Goal: Task Accomplishment & Management: Manage account settings

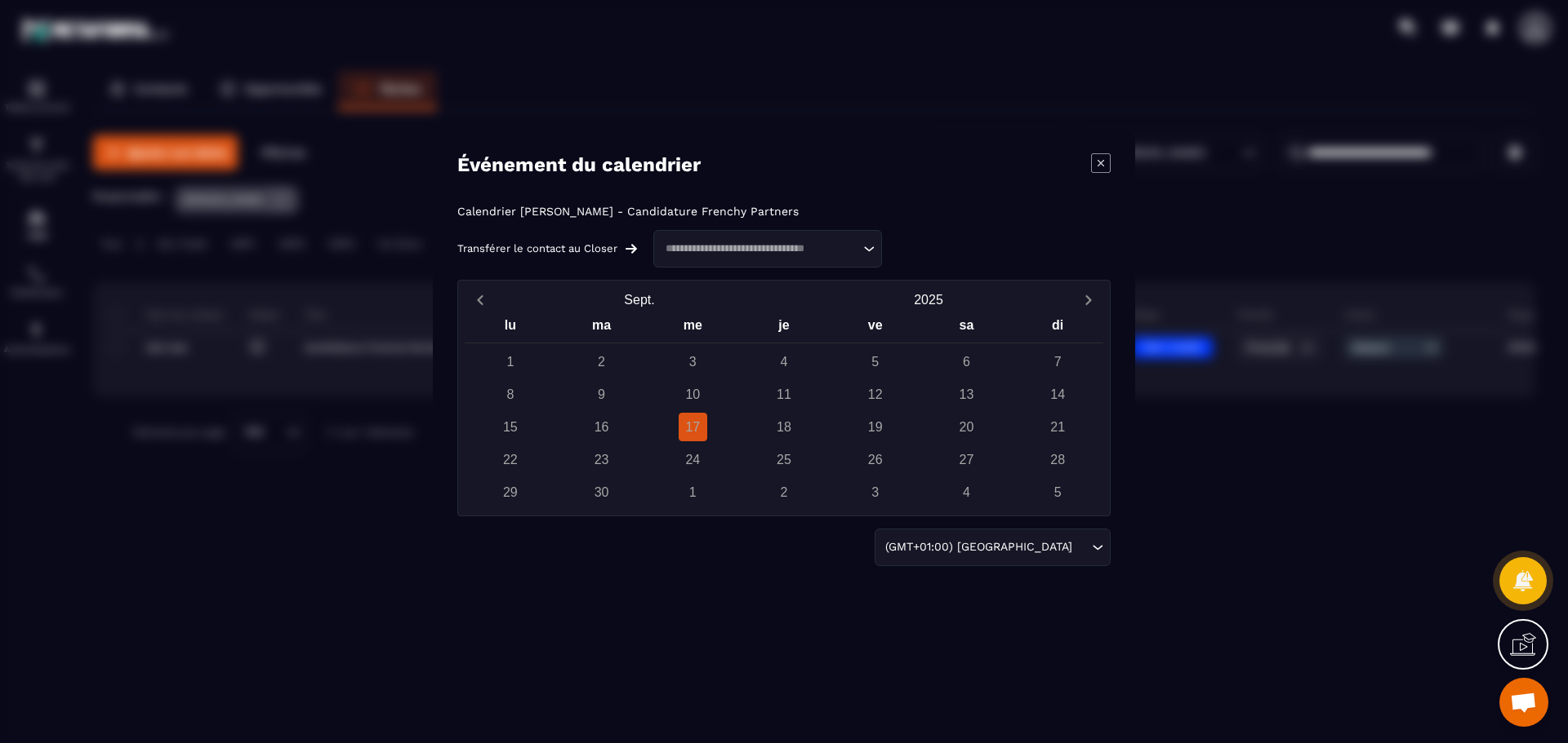
click at [1097, 152] on div "Événement du calendrier Calendrier [PERSON_NAME] - Candidature Frenchy Partners…" at bounding box center [783, 372] width 702 height 486
click at [1102, 157] on icon "Modal window" at bounding box center [1100, 163] width 19 height 19
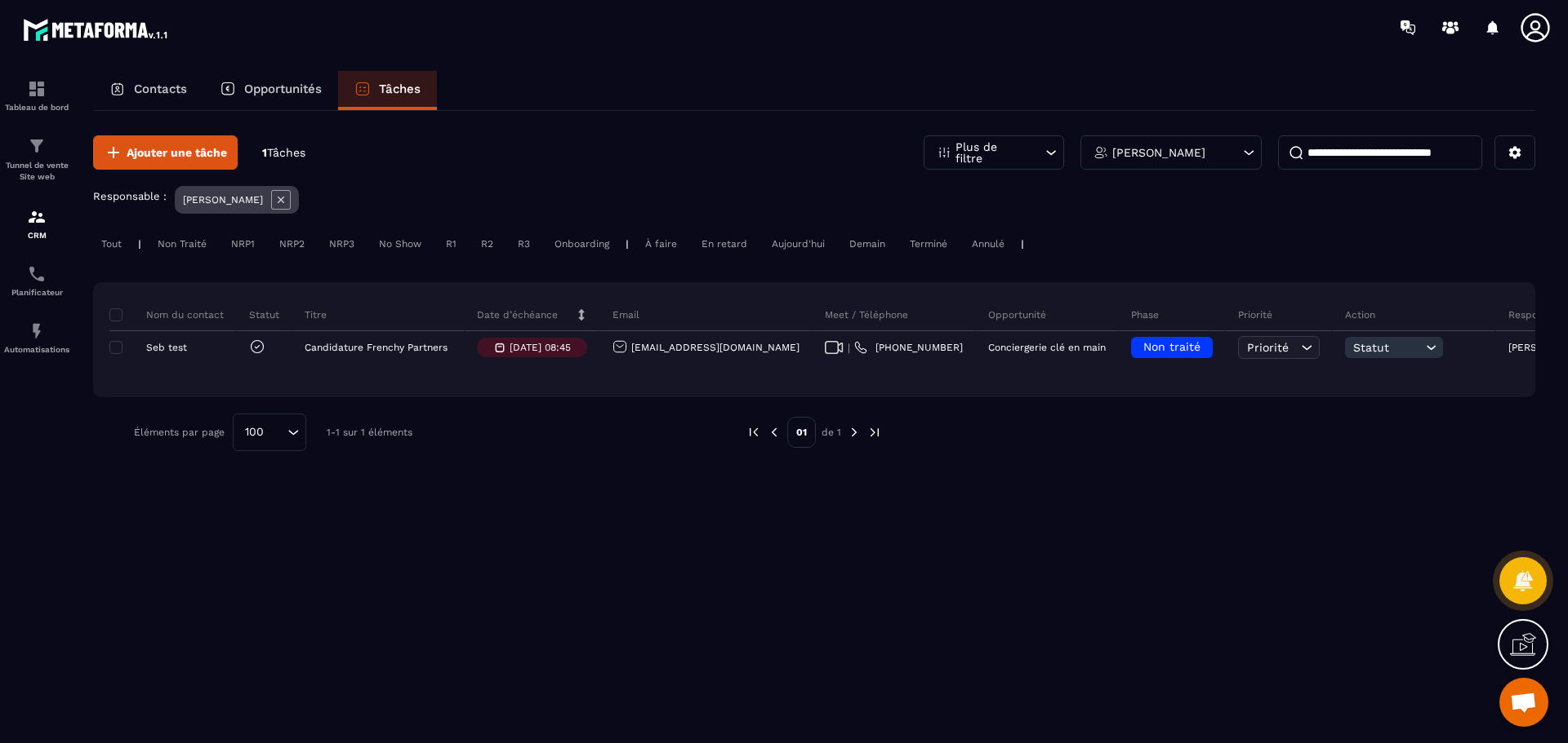
click at [901, 519] on div "Ajouter une tâche 1 Tâches Plus de filtre [PERSON_NAME] Responsable : [PERSON_N…" at bounding box center [815, 426] width 1442 height 630
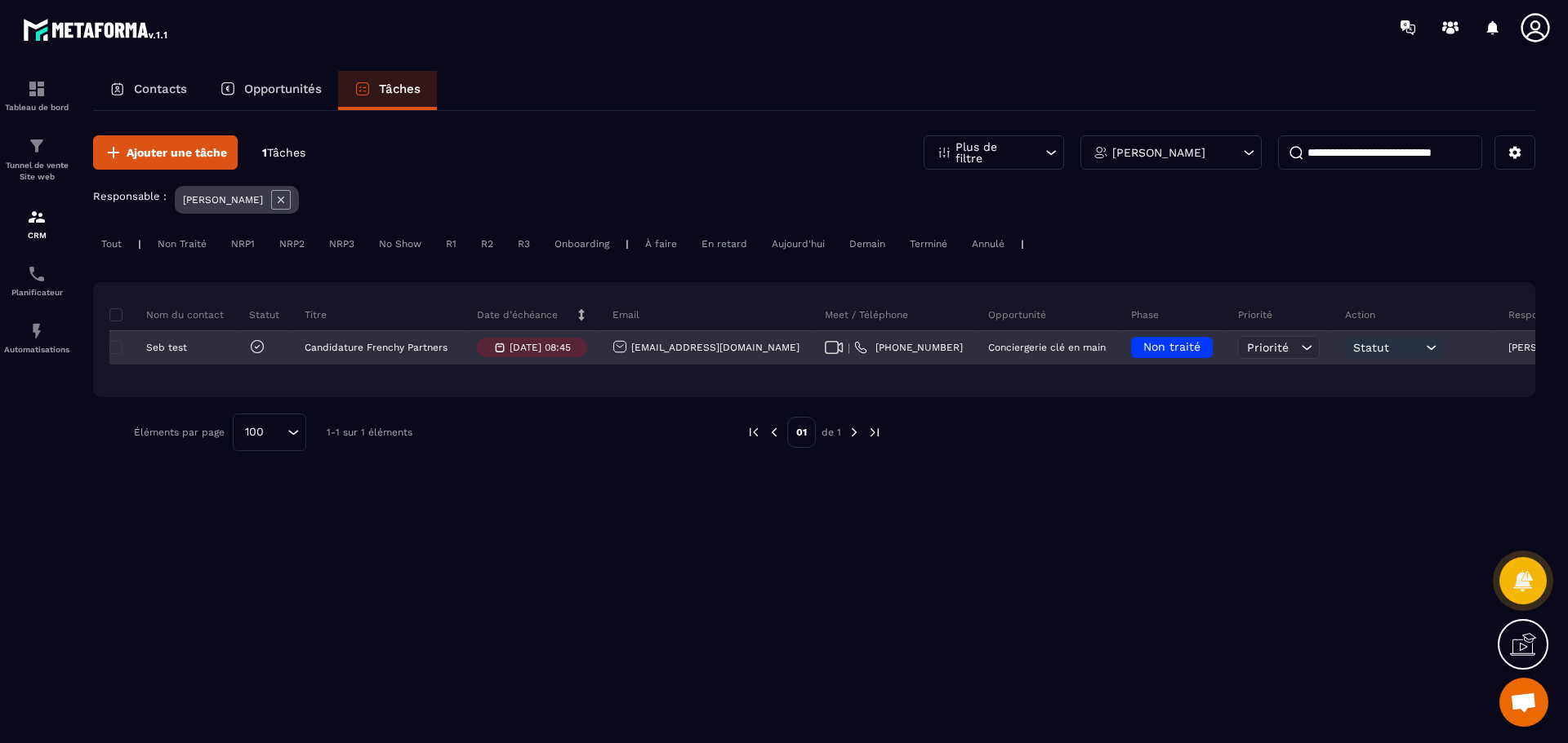
click at [1238, 347] on div "Priorité" at bounding box center [1279, 347] width 81 height 23
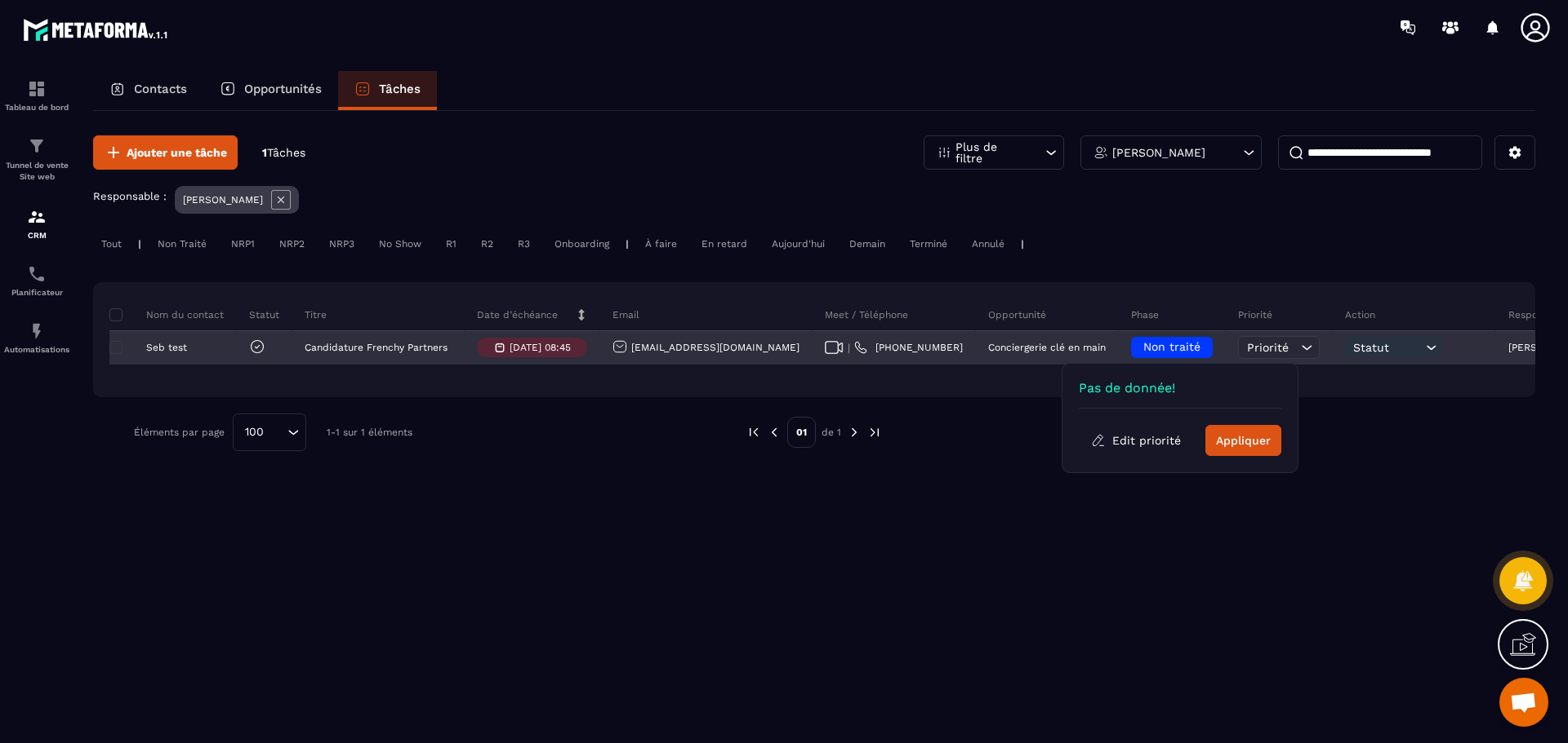
click at [1238, 347] on div "Priorité" at bounding box center [1279, 347] width 81 height 23
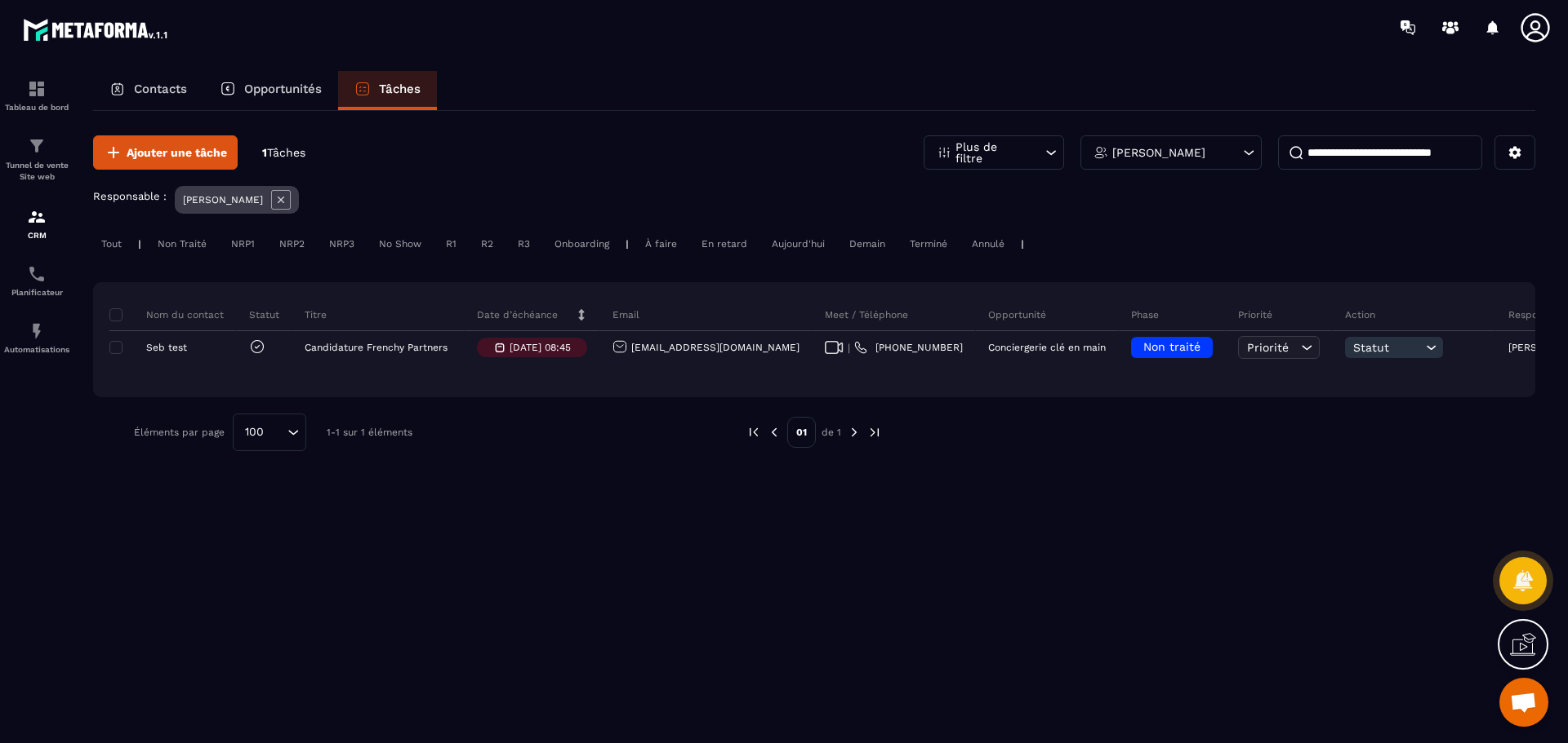
click at [1201, 433] on div at bounding box center [1200, 432] width 588 height 38
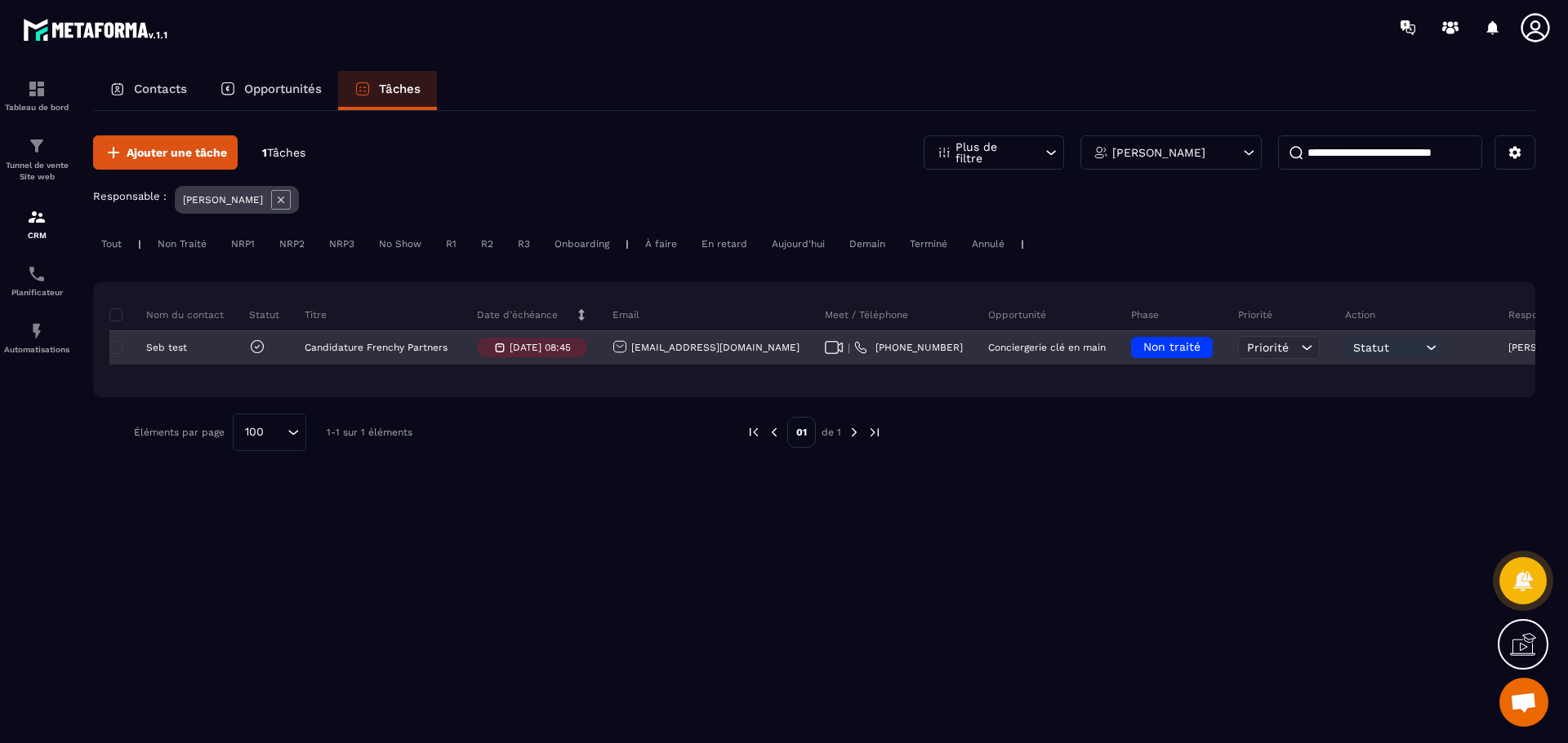
click at [1143, 346] on span "Non traité" at bounding box center [1171, 347] width 57 height 13
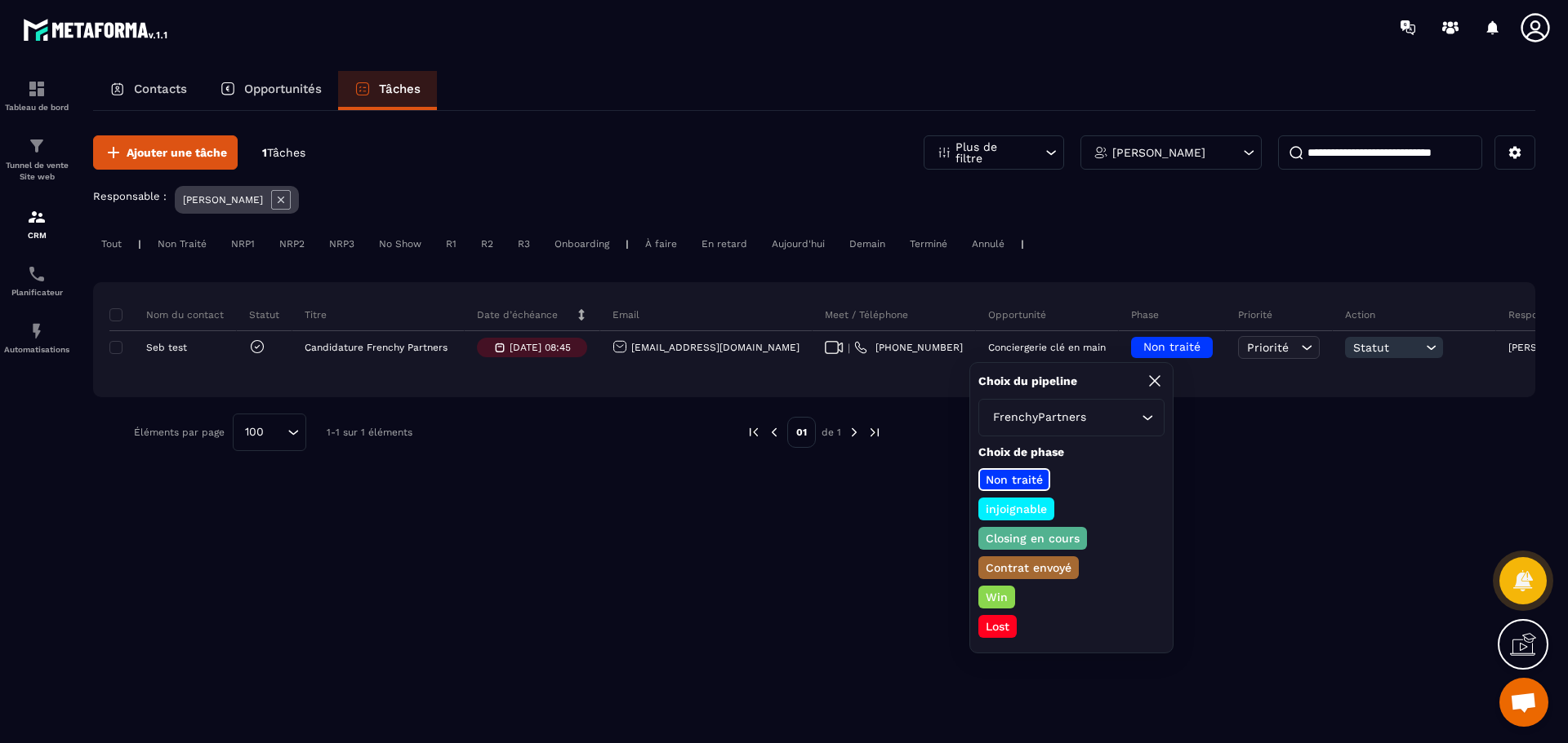
click at [1048, 535] on p "Closing en cours" at bounding box center [1032, 539] width 99 height 17
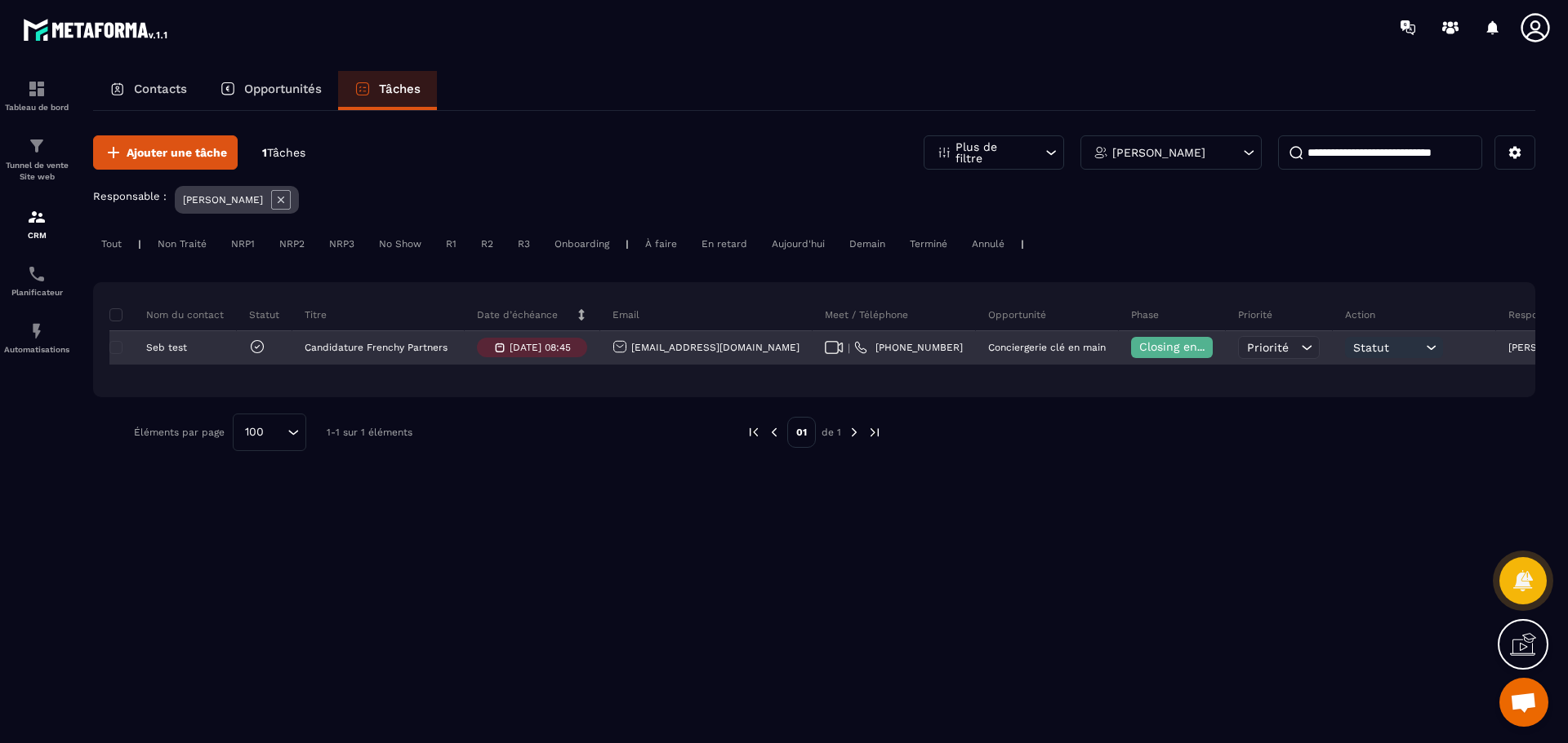
click at [1344, 338] on div "Statut" at bounding box center [1393, 347] width 98 height 21
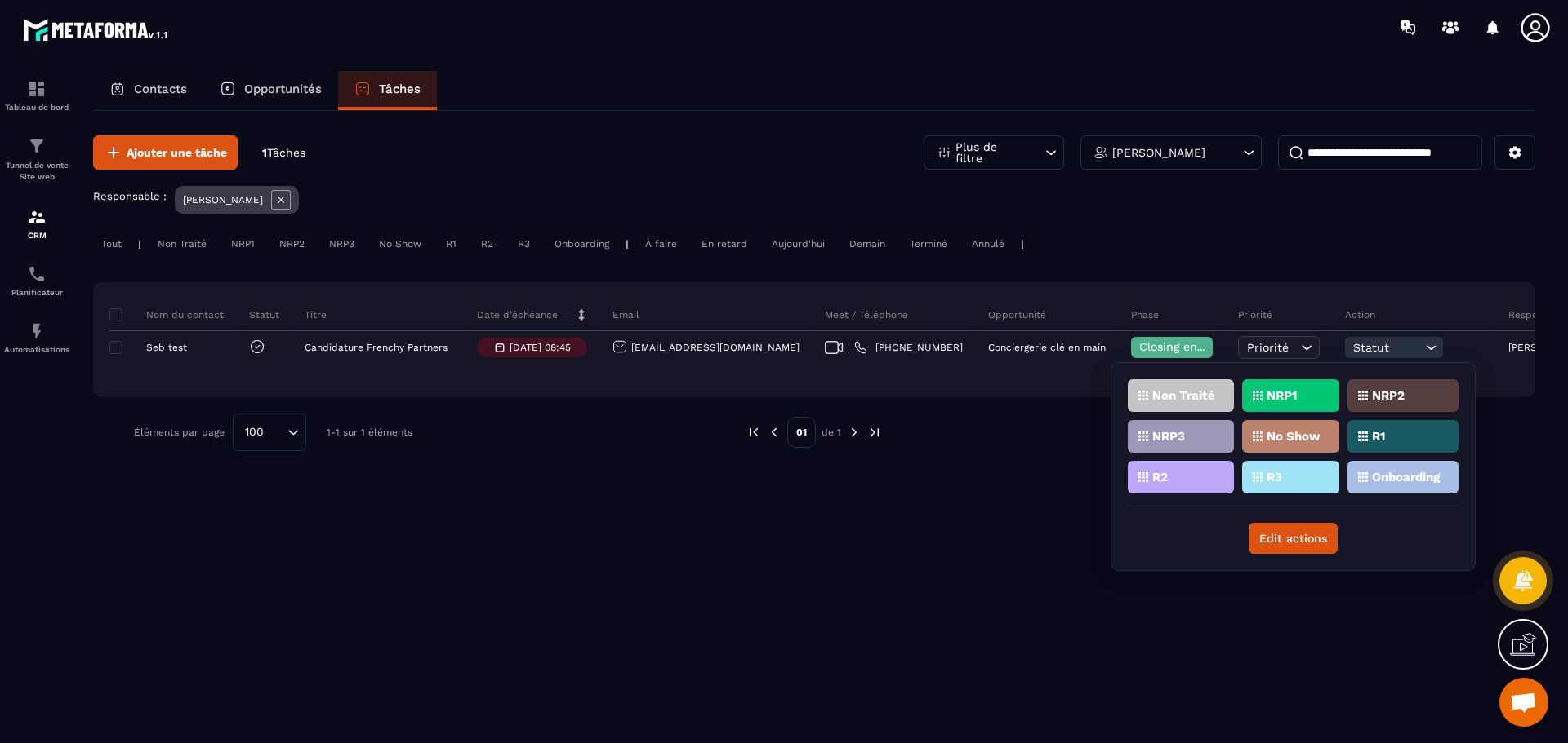
drag, startPoint x: 1384, startPoint y: 435, endPoint x: 1321, endPoint y: 447, distance: 64.1
click at [1384, 434] on p "R1" at bounding box center [1378, 436] width 13 height 11
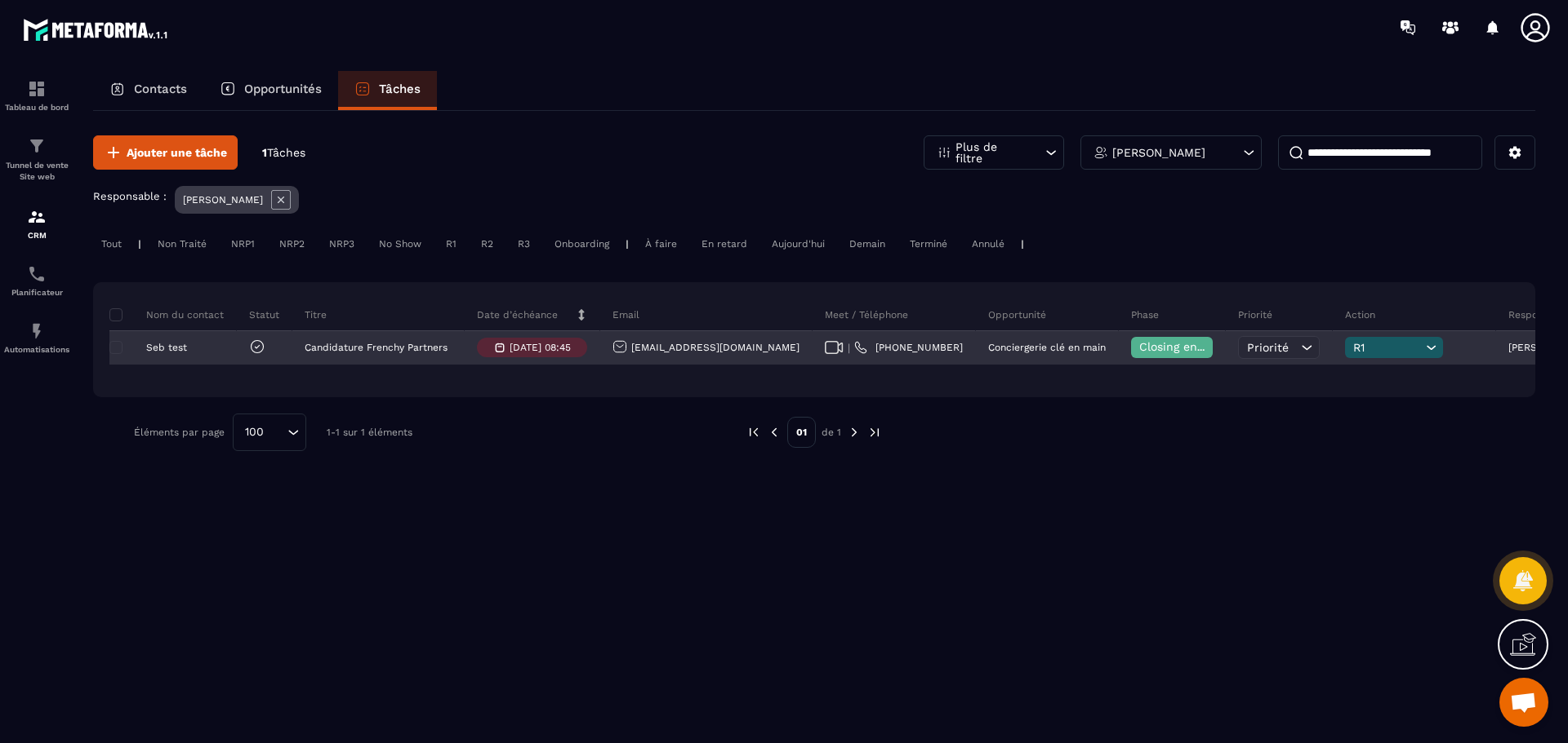
click at [1353, 347] on span "R1" at bounding box center [1387, 347] width 68 height 13
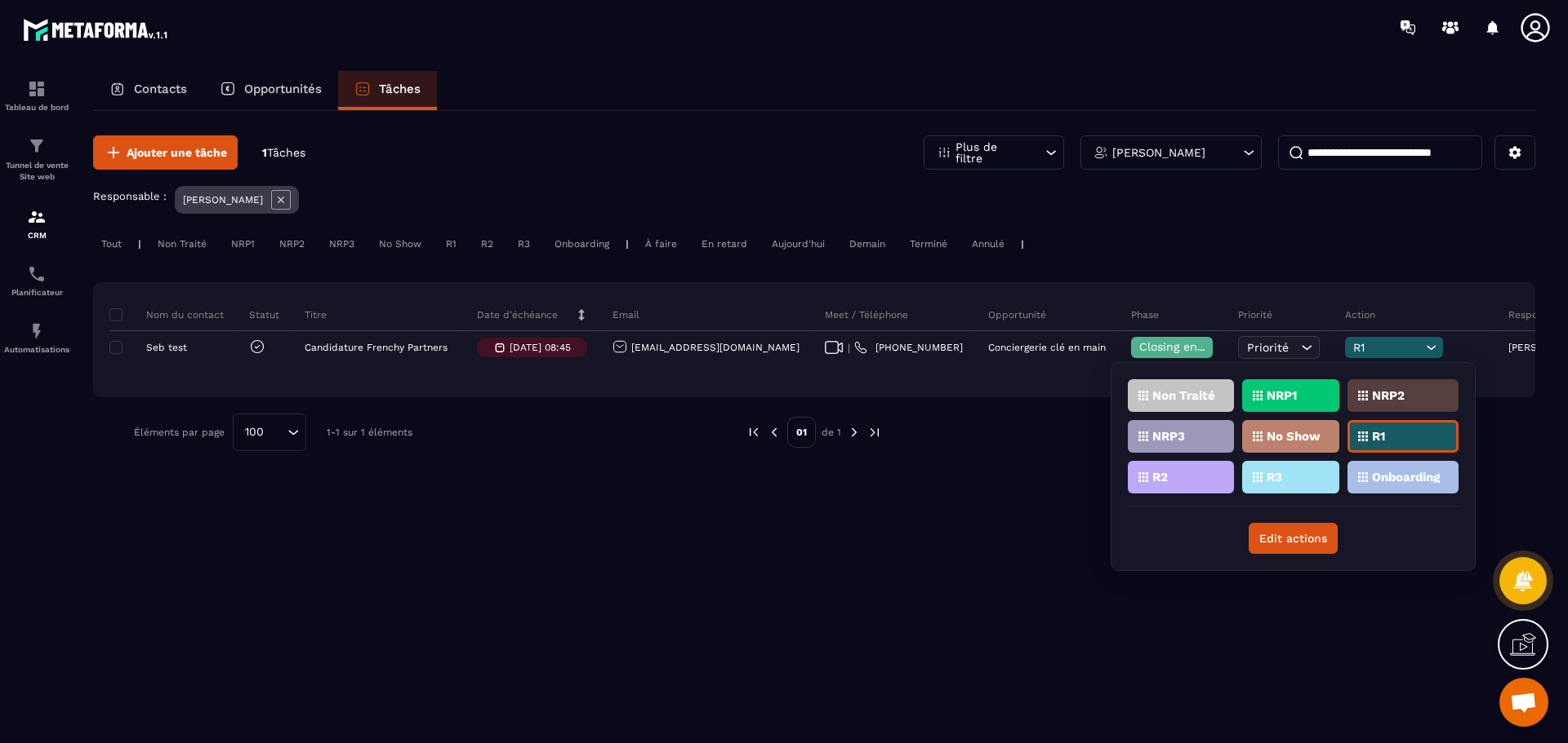
click at [1285, 472] on div "R3" at bounding box center [1290, 477] width 97 height 32
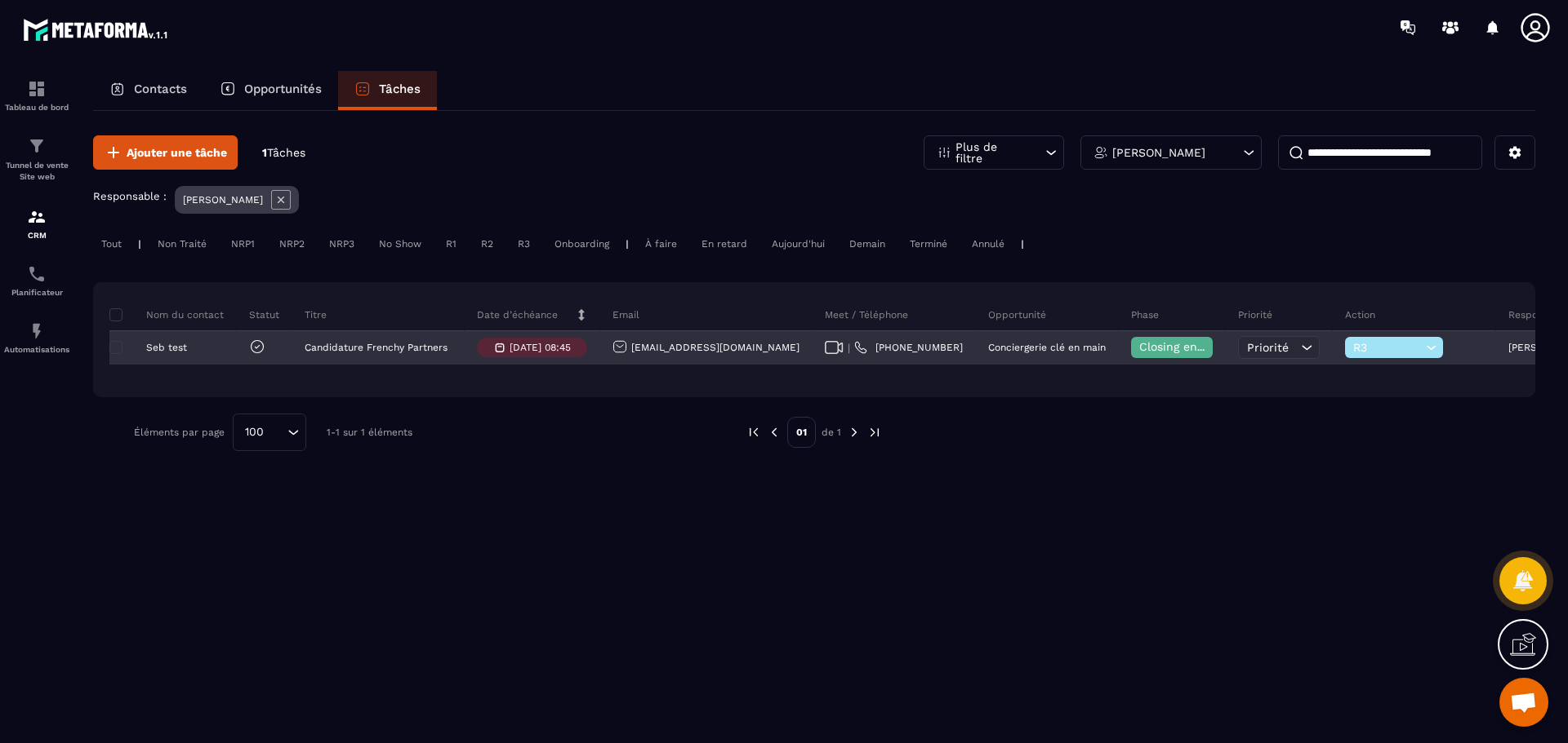
click at [1353, 352] on span "R3" at bounding box center [1387, 347] width 68 height 13
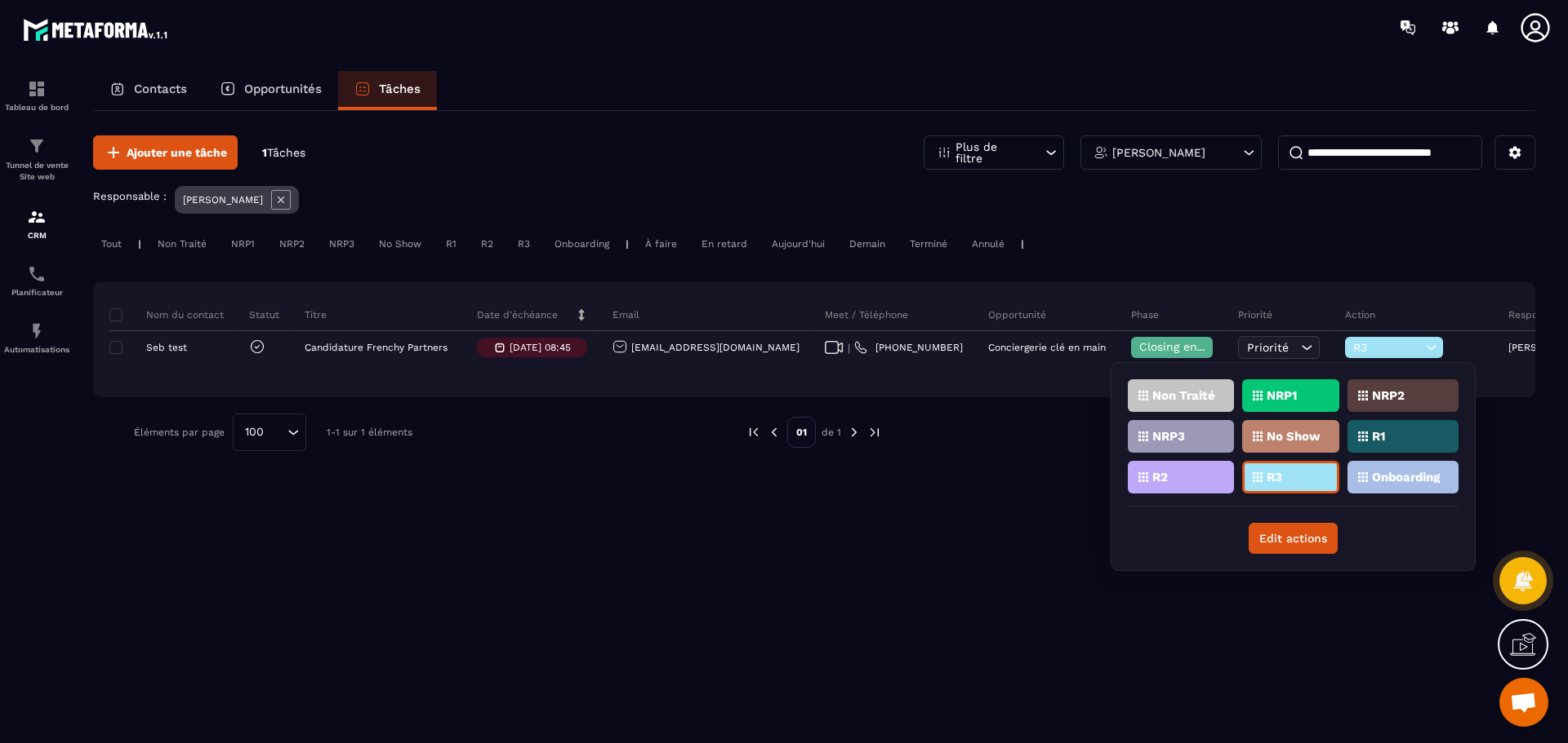
click at [1003, 508] on div "Ajouter une tâche 1 Tâches Plus de filtre [PERSON_NAME] Responsable : [PERSON_N…" at bounding box center [815, 426] width 1442 height 630
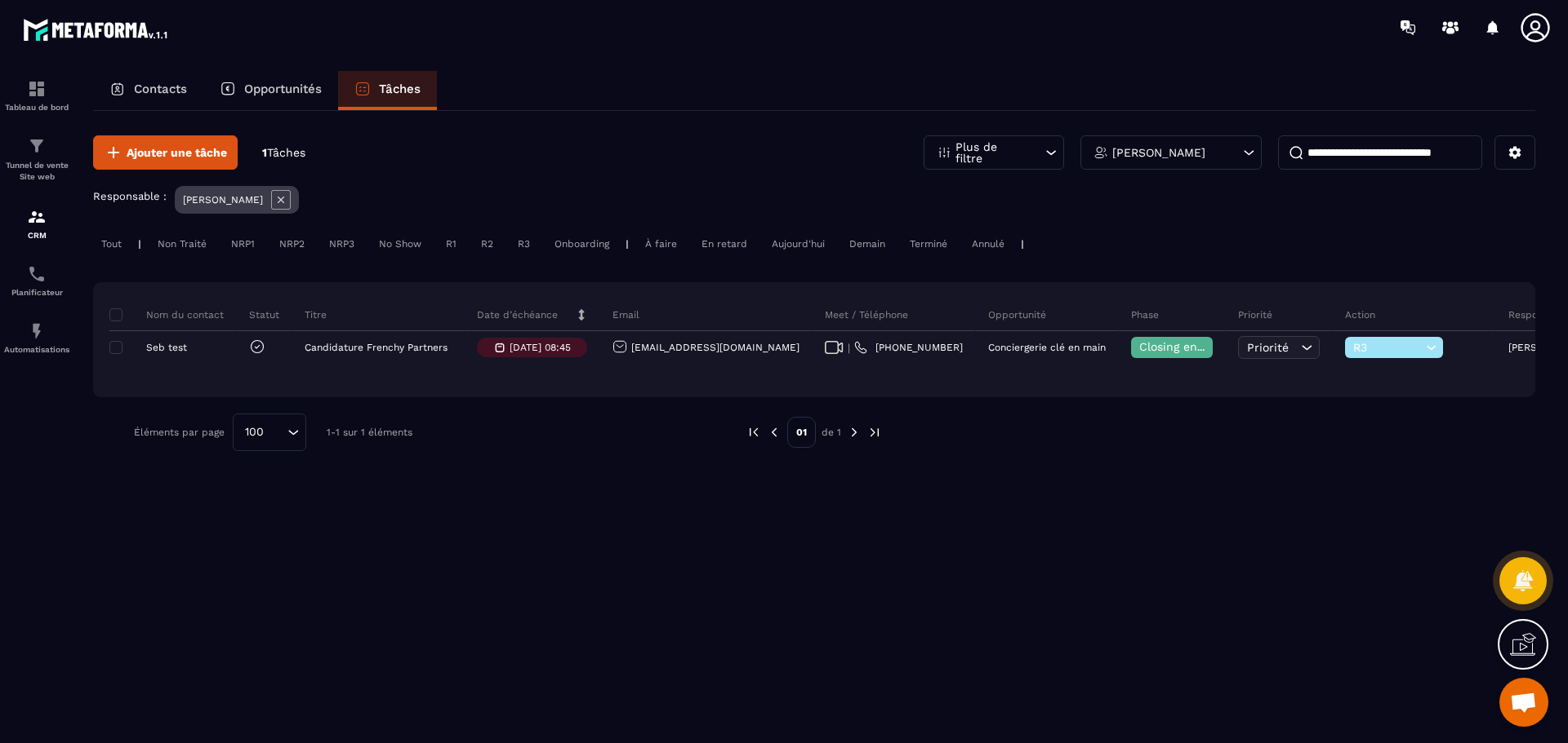
click at [523, 241] on div "R3" at bounding box center [523, 243] width 29 height 19
click at [529, 242] on div "R3" at bounding box center [523, 243] width 29 height 19
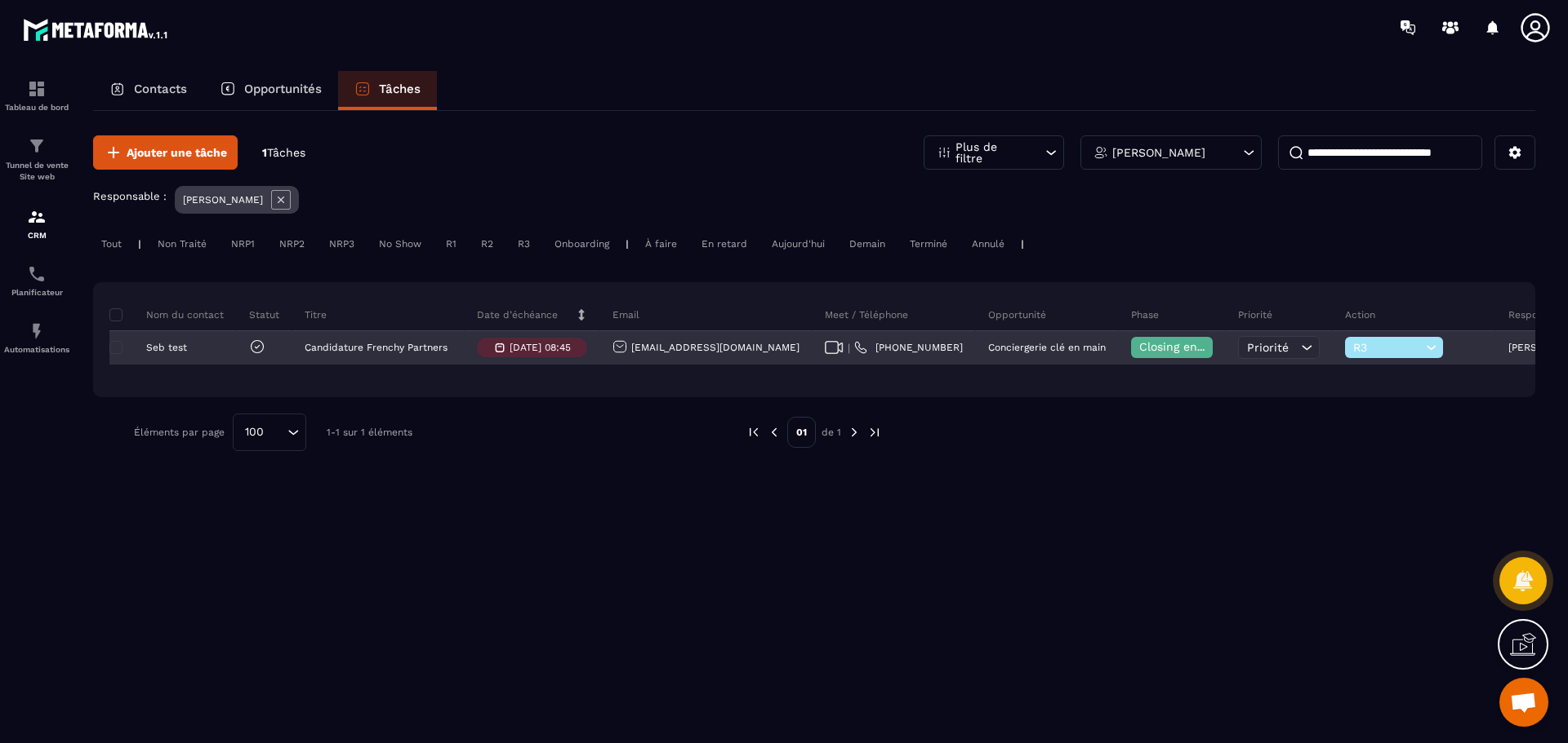
click at [1423, 345] on icon at bounding box center [1430, 347] width 16 height 17
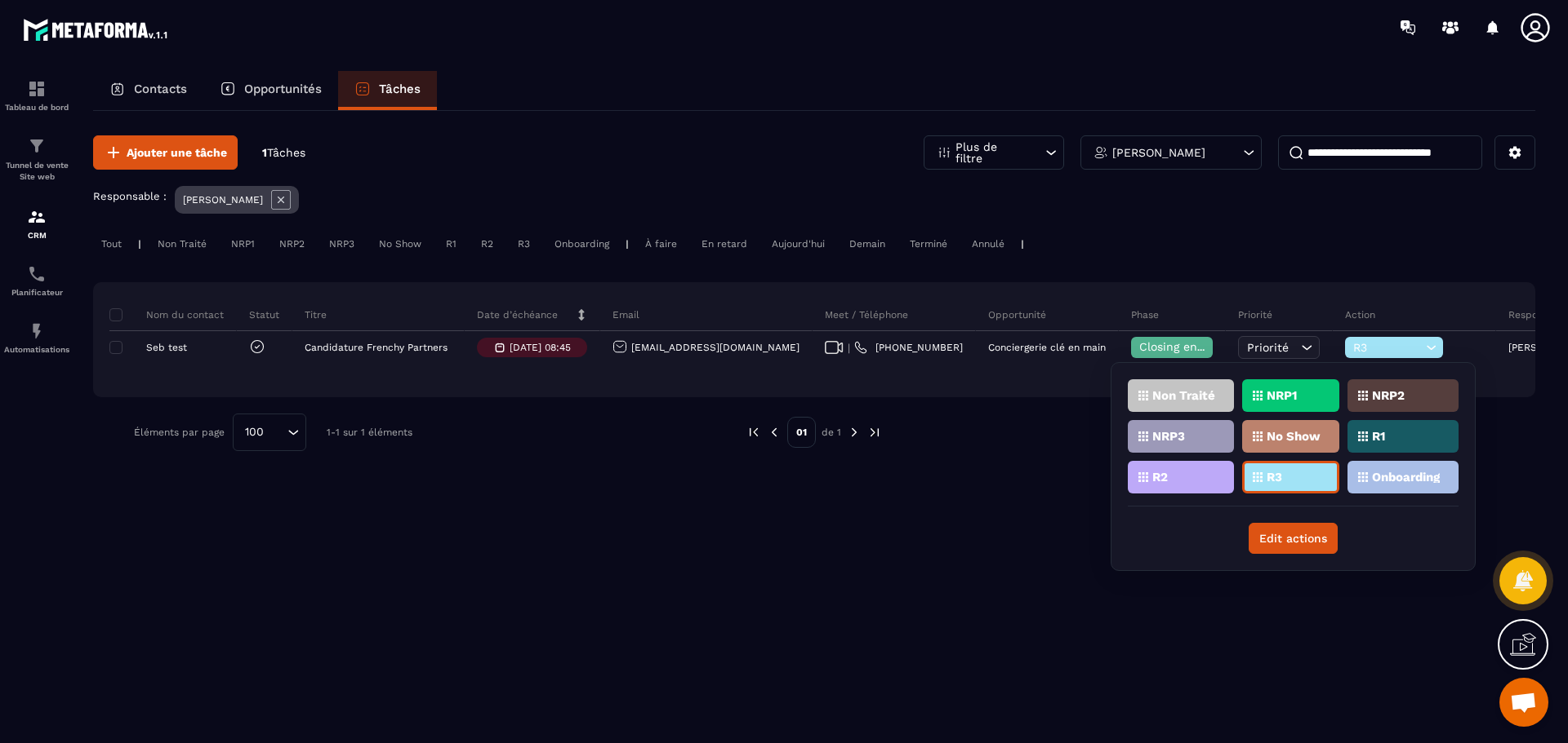
click at [1290, 477] on div "R3" at bounding box center [1290, 477] width 97 height 32
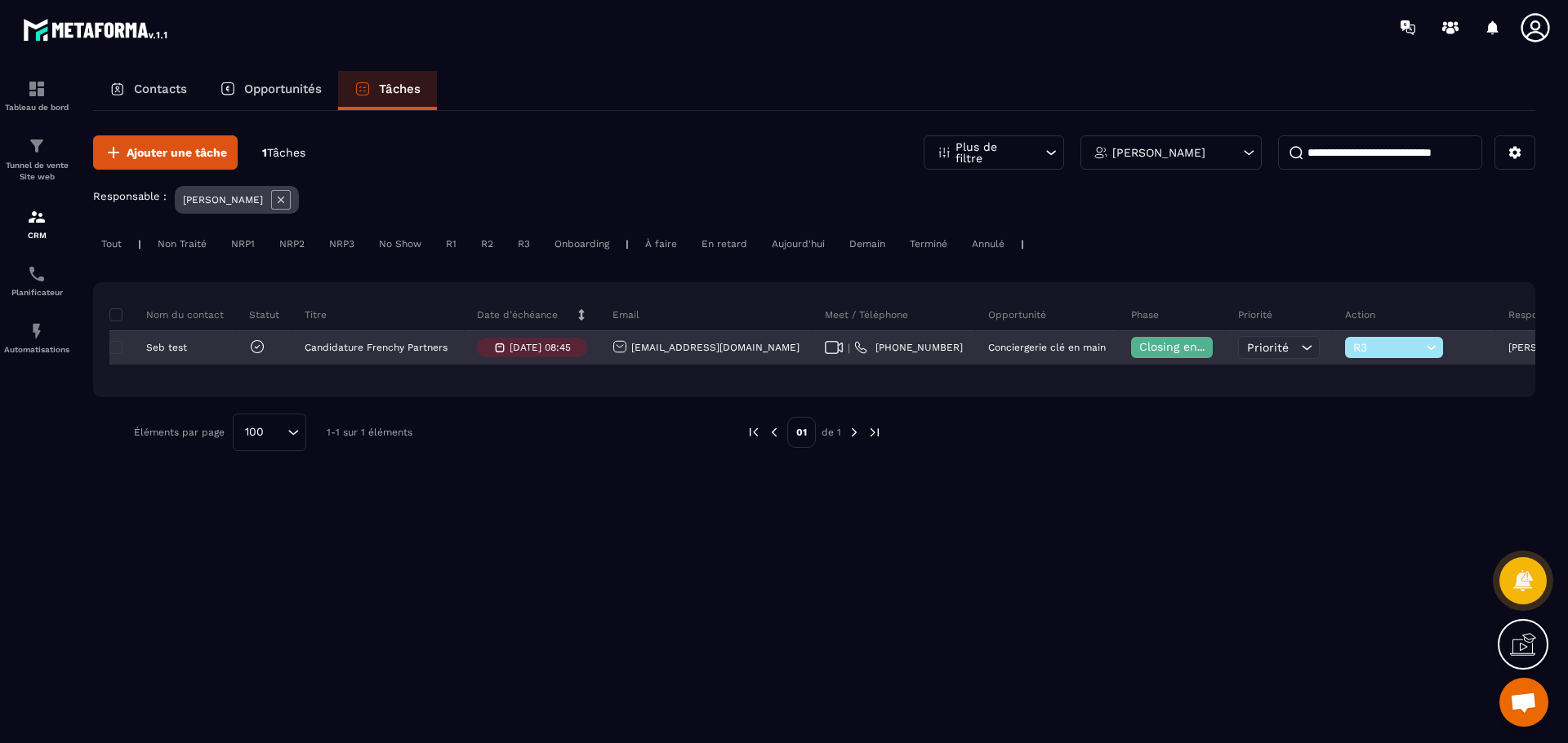
click at [1353, 346] on span "R3" at bounding box center [1387, 347] width 68 height 13
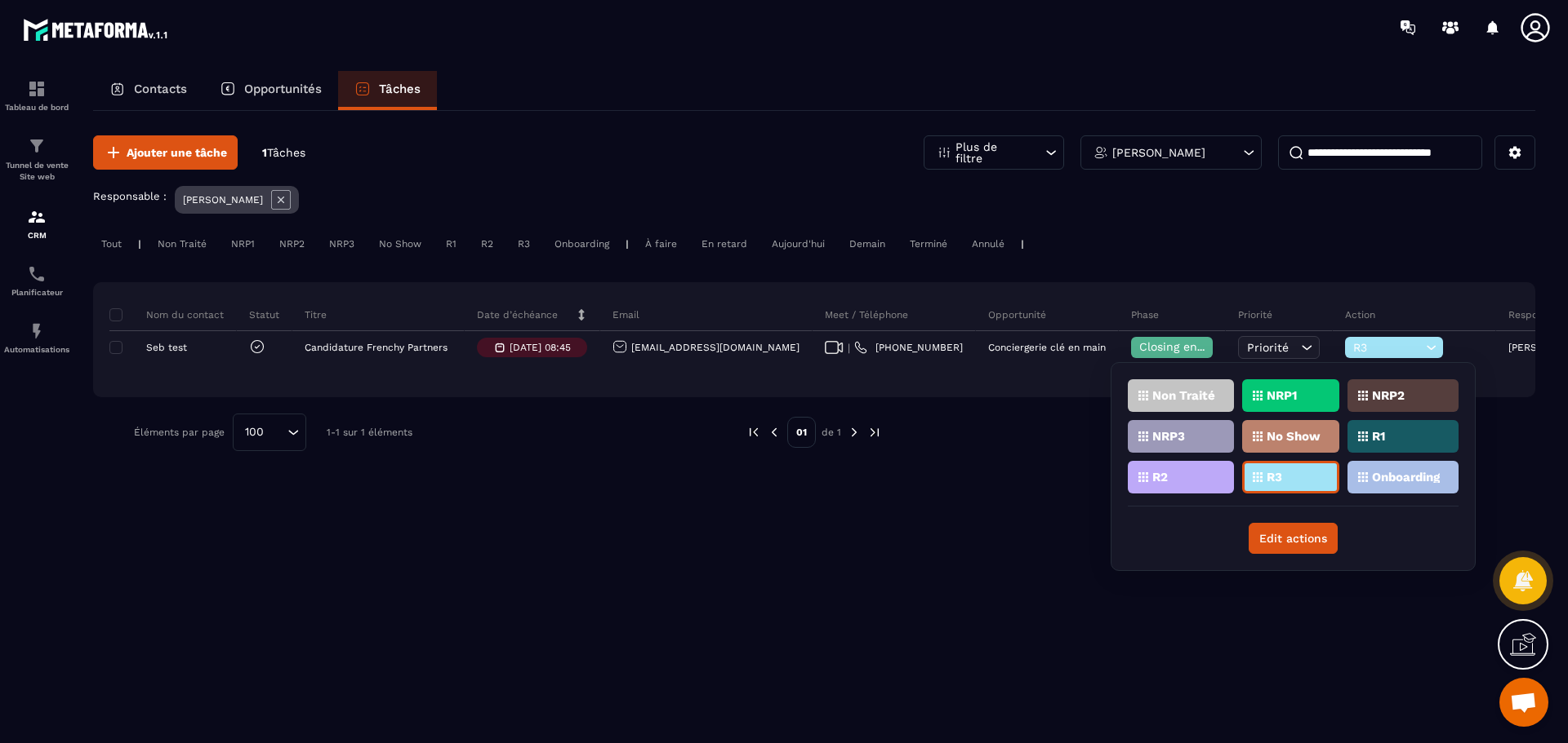
click at [1206, 396] on p "Non Traité" at bounding box center [1183, 396] width 63 height 11
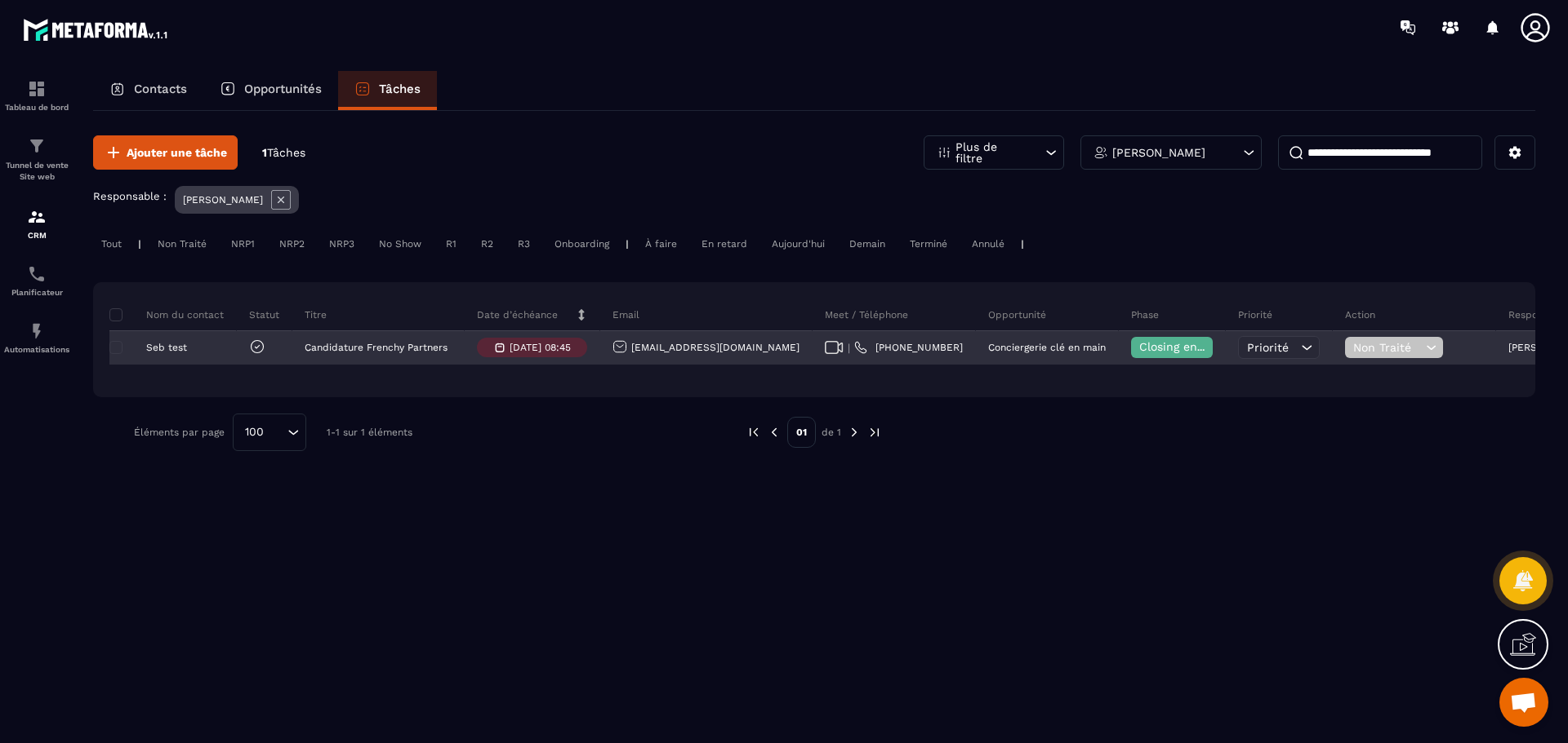
click at [1131, 355] on div "Closing en cours" at bounding box center [1171, 347] width 81 height 21
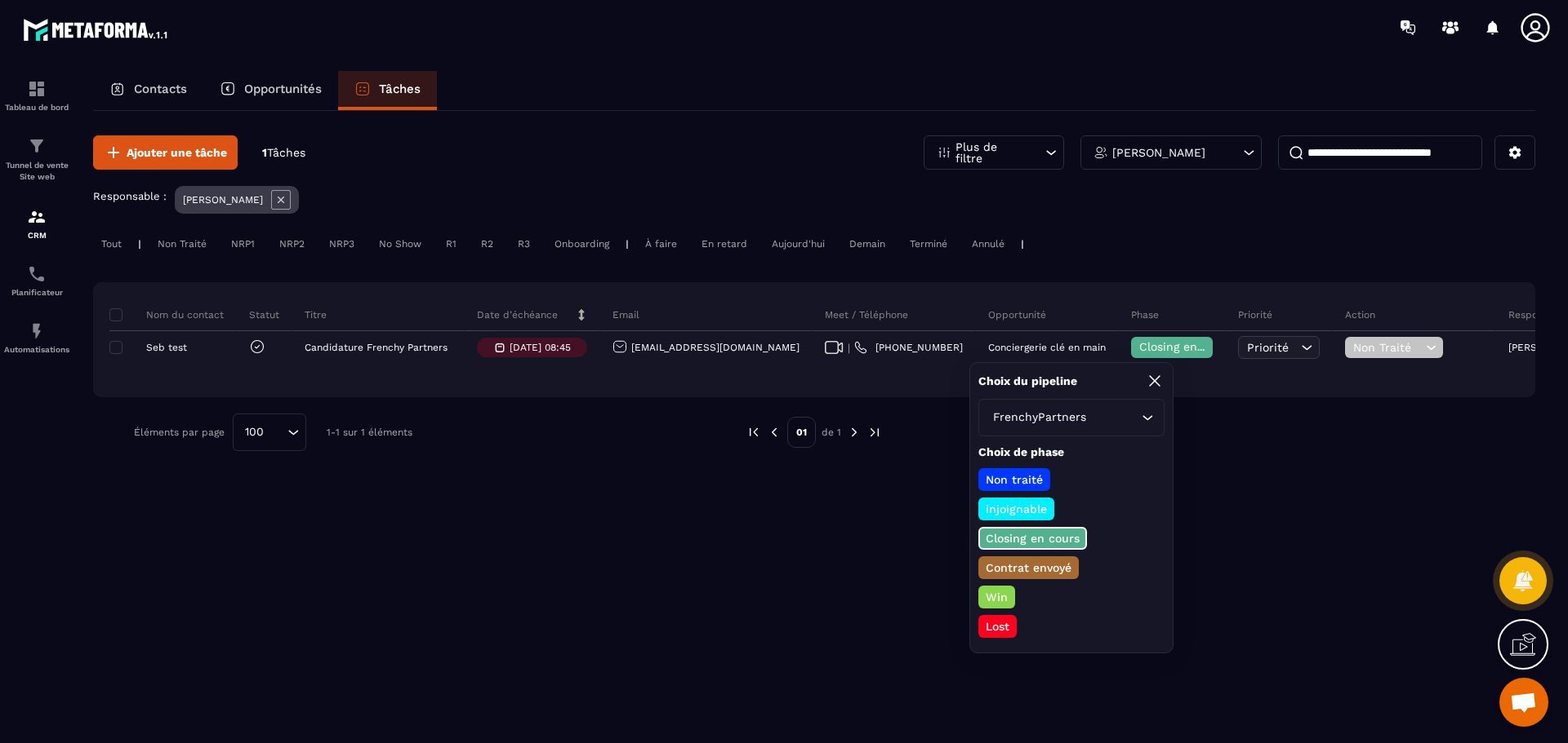
click at [1017, 480] on p "Non traité" at bounding box center [1013, 480] width 62 height 17
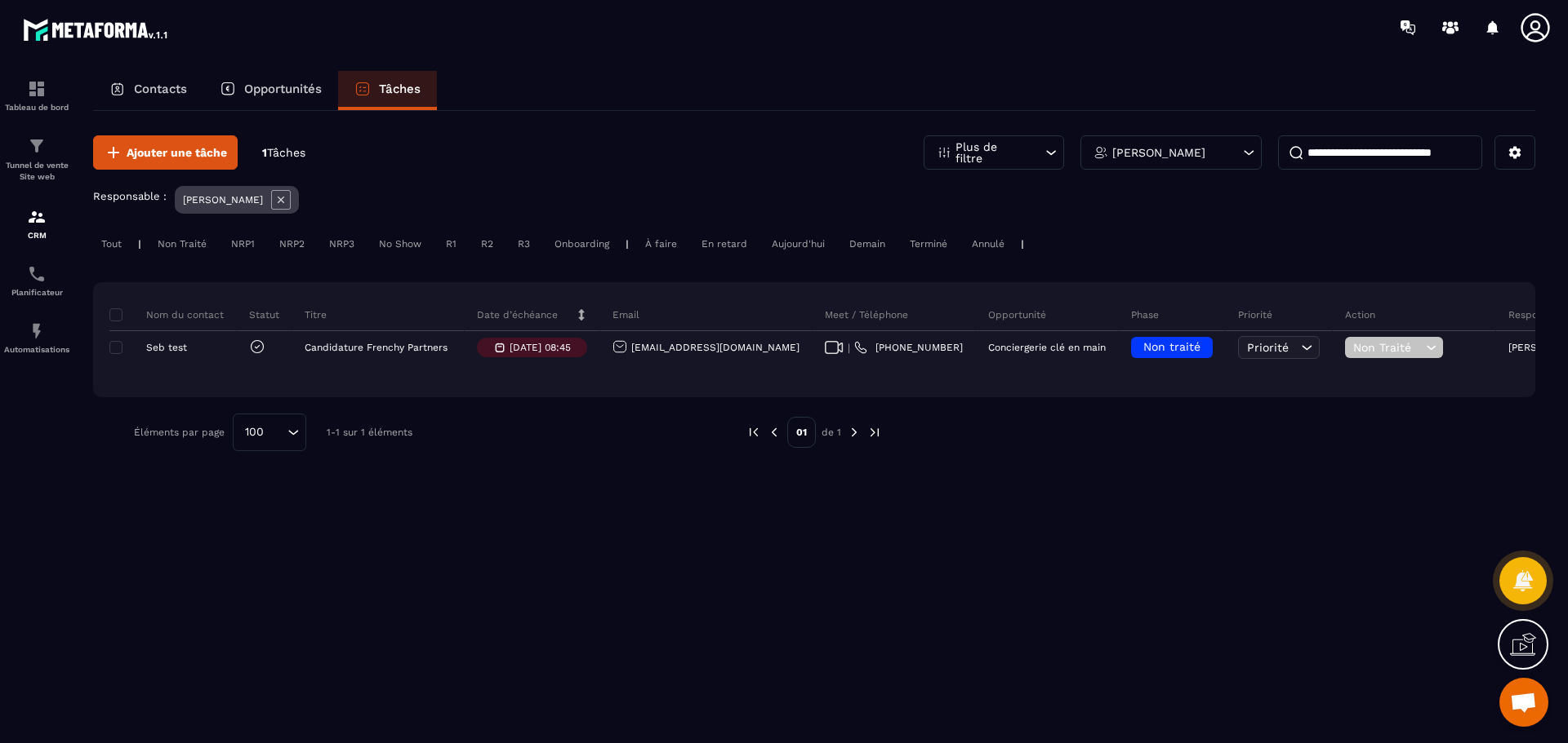
click at [1277, 506] on div "Ajouter une tâche 1 Tâches Plus de filtre [PERSON_NAME] Responsable : [PERSON_N…" at bounding box center [815, 426] width 1442 height 630
click at [171, 245] on div "Non Traité" at bounding box center [182, 243] width 66 height 19
click at [174, 245] on div "Non Traité" at bounding box center [182, 243] width 66 height 19
click at [243, 248] on div "NRP1" at bounding box center [242, 243] width 40 height 19
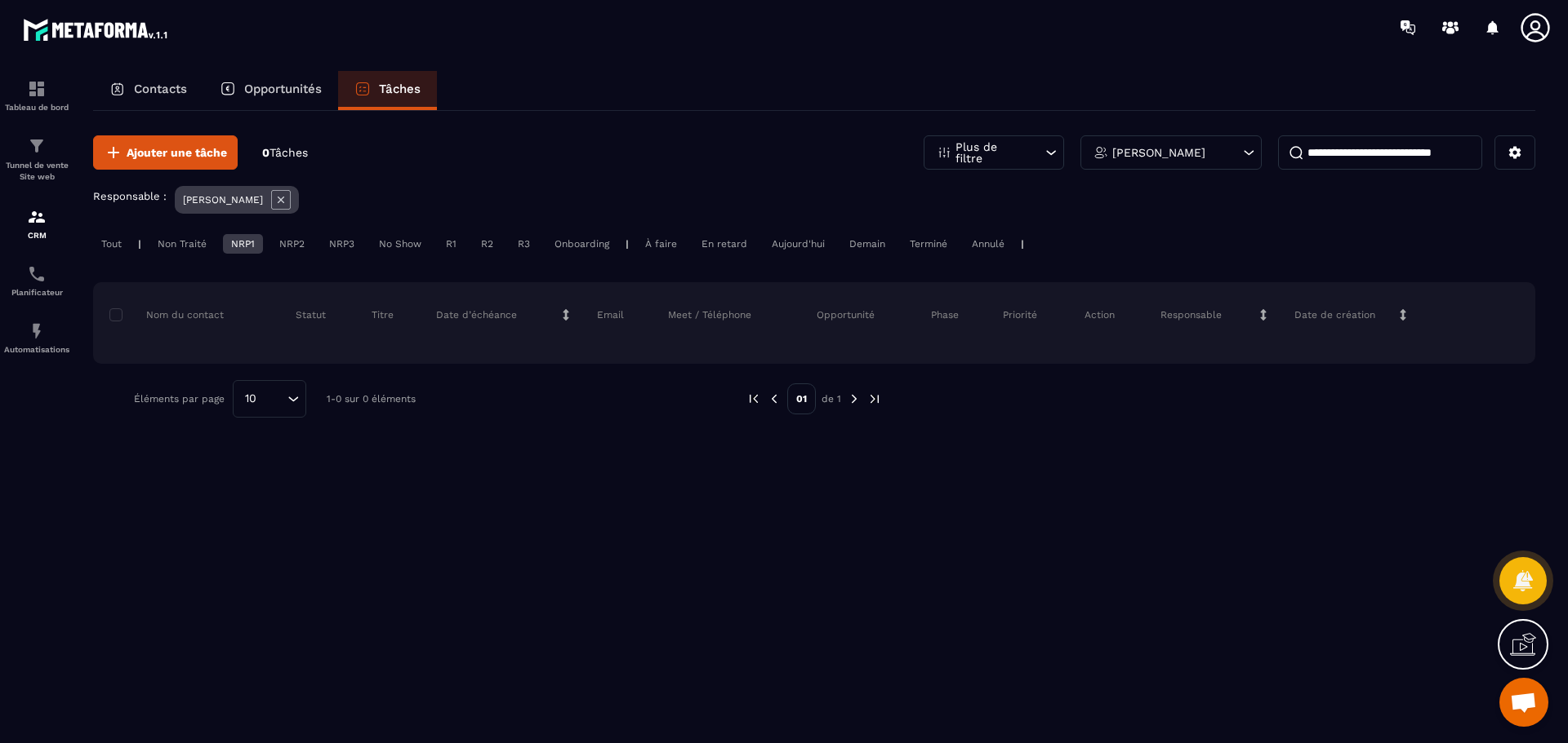
click at [242, 248] on div "NRP1" at bounding box center [242, 243] width 40 height 19
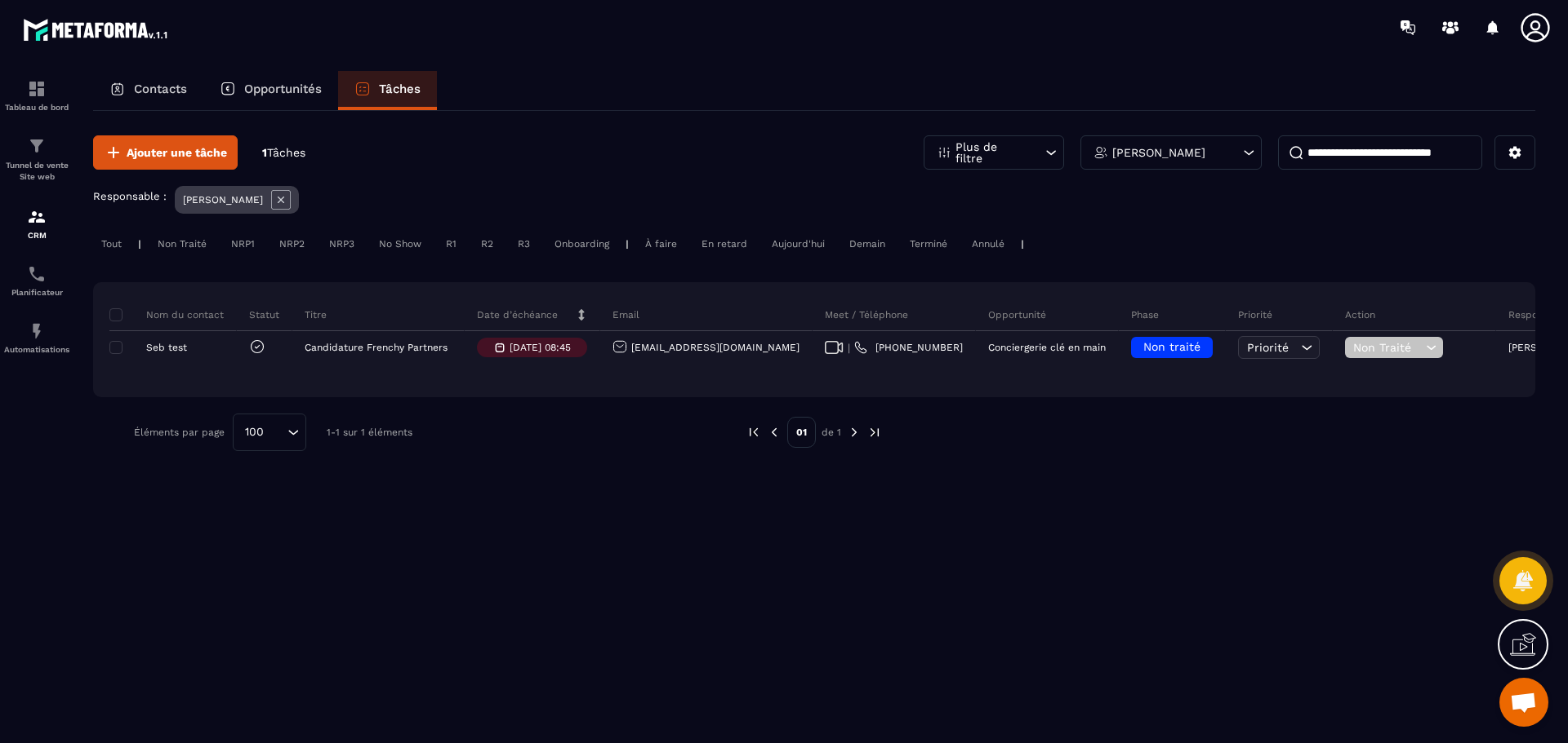
click at [178, 240] on div "Non Traité" at bounding box center [182, 243] width 66 height 19
drag, startPoint x: 177, startPoint y: 241, endPoint x: 170, endPoint y: 267, distance: 26.9
click at [177, 242] on div "Non Traité" at bounding box center [182, 243] width 66 height 19
click at [170, 248] on div "Non Traité" at bounding box center [182, 243] width 66 height 19
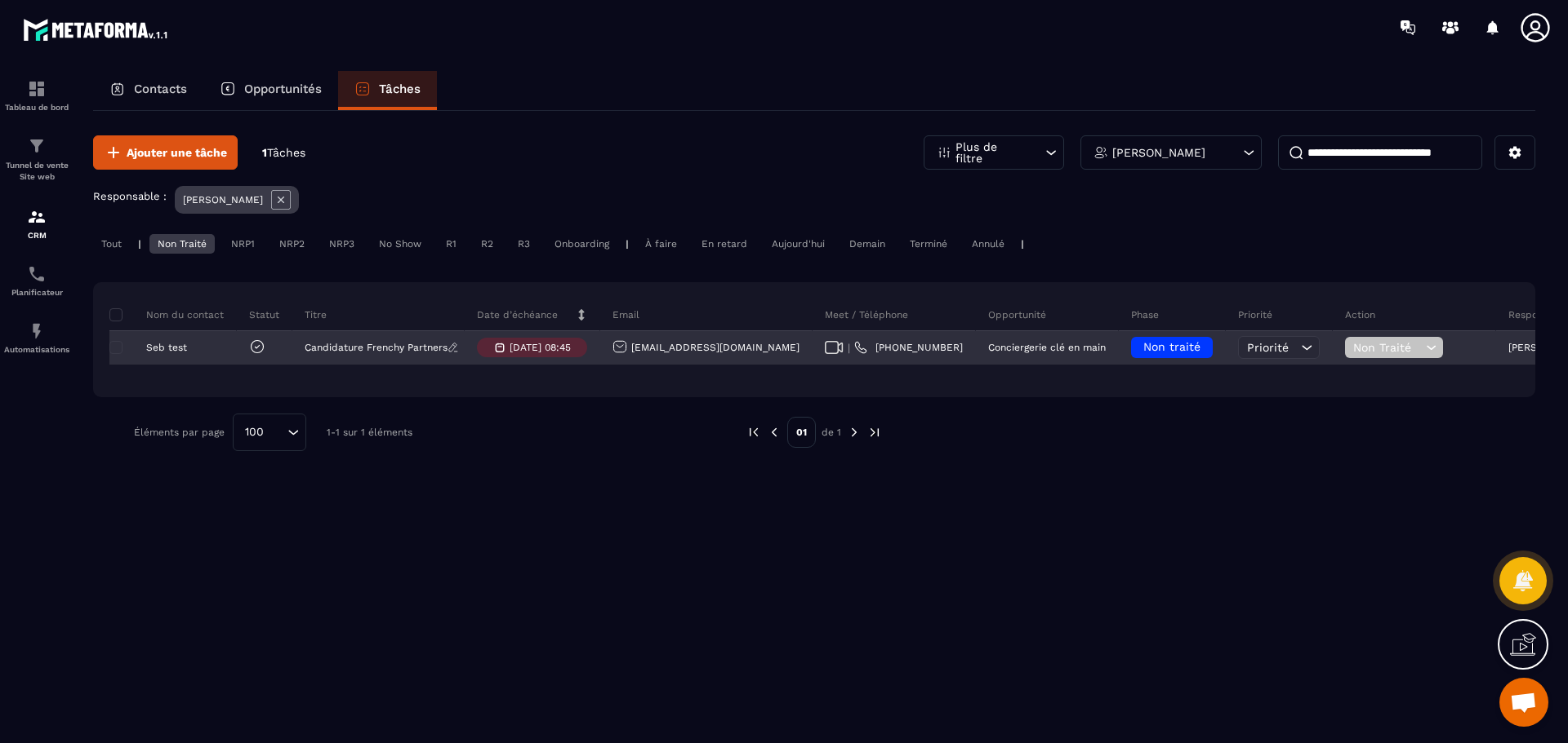
click at [322, 349] on p "Candidature Frenchy Partners" at bounding box center [375, 347] width 143 height 11
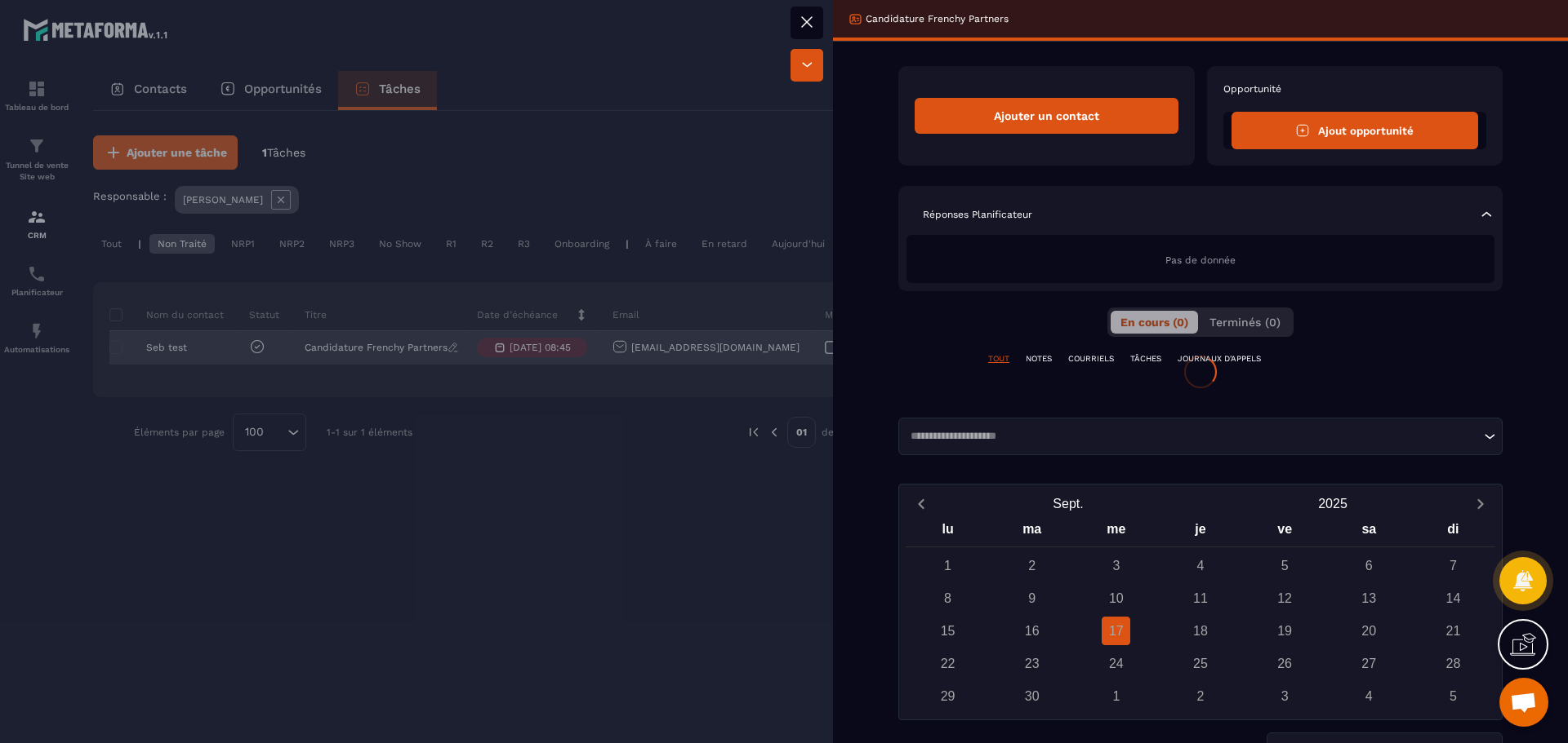
click at [322, 349] on div at bounding box center [784, 372] width 1568 height 743
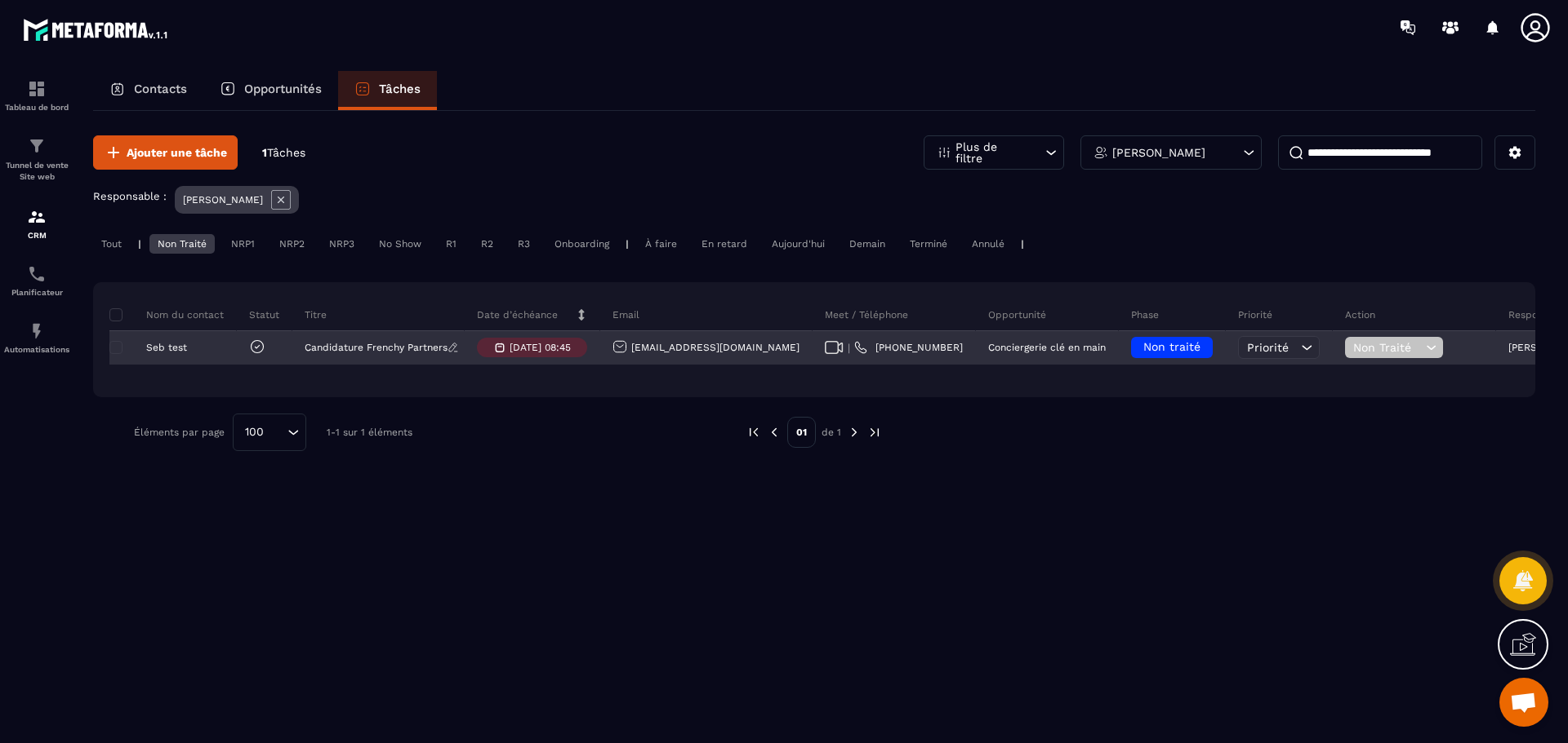
click at [318, 349] on p "Candidature Frenchy Partners" at bounding box center [375, 347] width 143 height 11
